Goal: Transaction & Acquisition: Purchase product/service

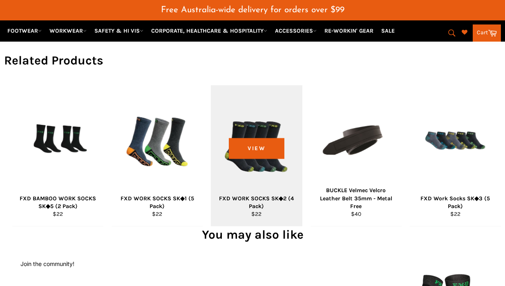
scroll to position [497, 0]
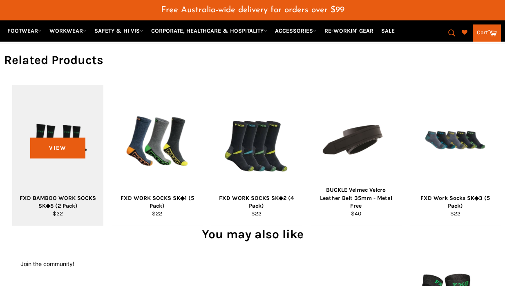
click at [59, 207] on div "FXD BAMBOO WORK SOCKS SK◆5 (2 Pack)" at bounding box center [58, 202] width 81 height 16
click at [70, 205] on div "FXD BAMBOO WORK SOCKS SK◆5 (2 Pack)" at bounding box center [58, 202] width 81 height 16
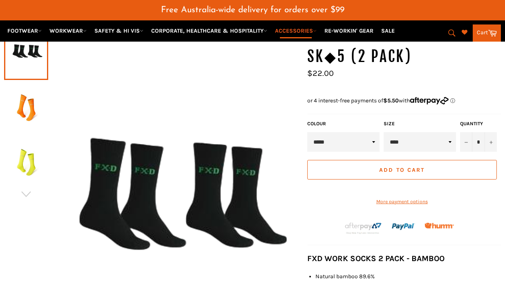
scroll to position [109, 0]
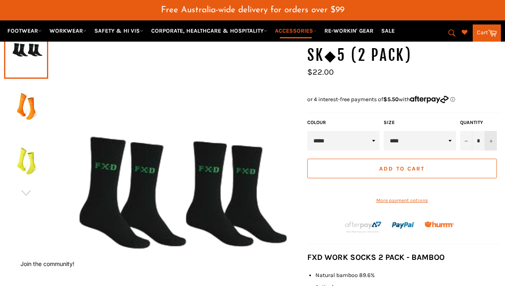
click at [490, 140] on icon "Increase item quantity by one" at bounding box center [490, 141] width 3 height 3
type input "*"
click at [397, 165] on span "Add to Cart" at bounding box center [401, 168] width 45 height 7
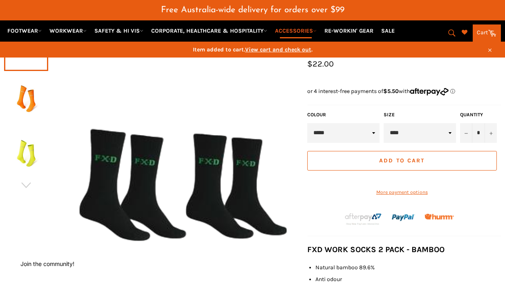
click at [480, 27] on link "Cart Cart" at bounding box center [486, 32] width 28 height 17
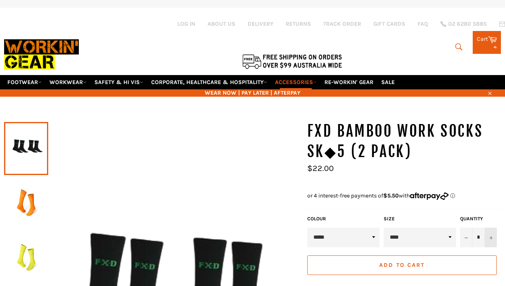
click at [486, 232] on button "+" at bounding box center [490, 238] width 12 height 20
type input "*"
click at [421, 262] on span "Add to Cart" at bounding box center [401, 265] width 45 height 7
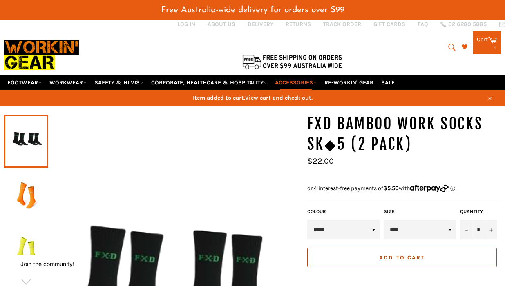
scroll to position [22, 0]
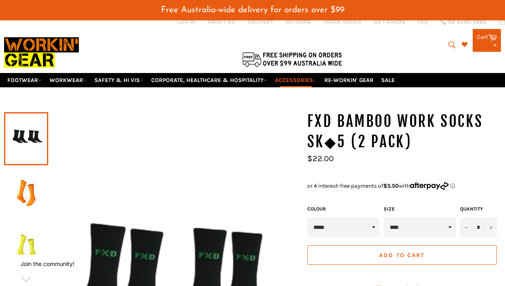
click at [488, 34] on icon at bounding box center [492, 37] width 9 height 9
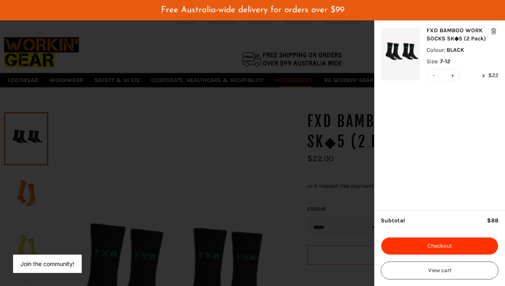
click at [433, 249] on button "Checkout" at bounding box center [440, 246] width 118 height 18
